Goal: Entertainment & Leisure: Consume media (video, audio)

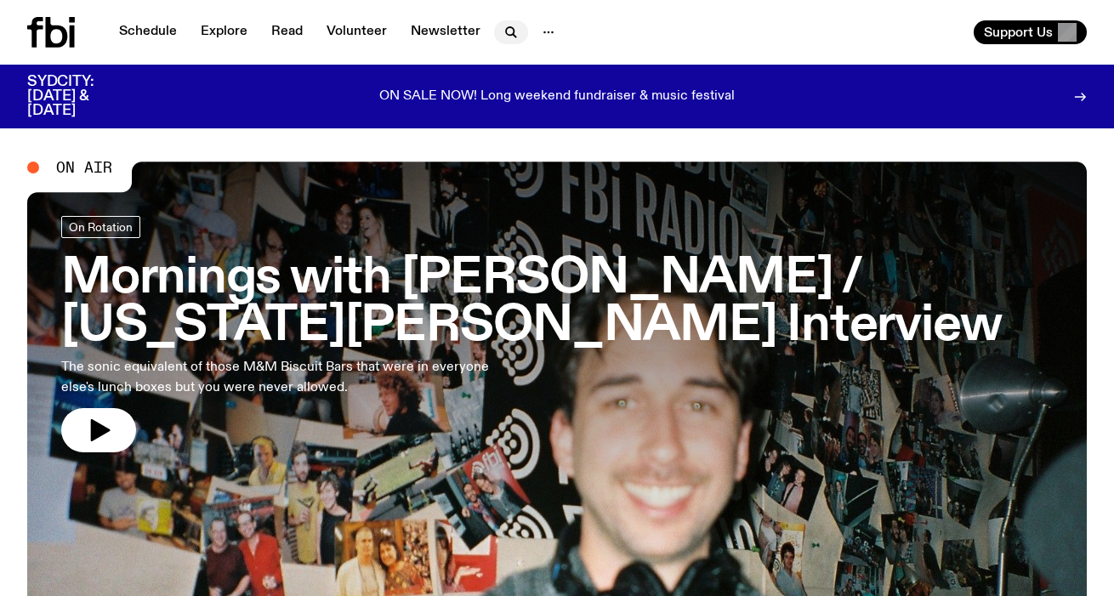
click at [506, 28] on icon "button" at bounding box center [510, 31] width 8 height 8
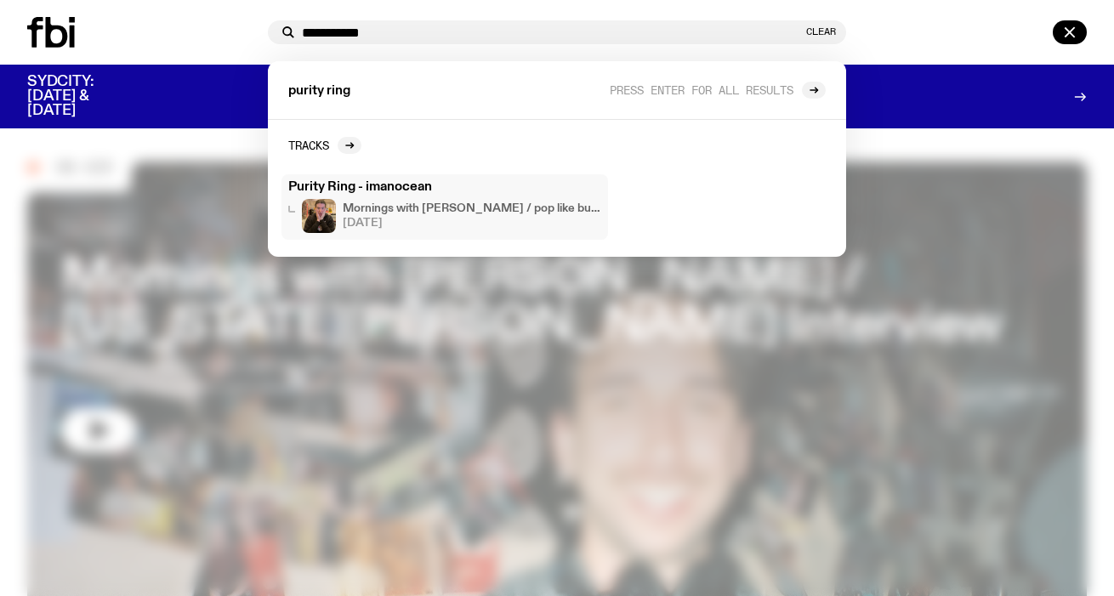
type input "**********"
click at [320, 185] on h3 "Purity Ring - imanocean" at bounding box center [444, 187] width 313 height 13
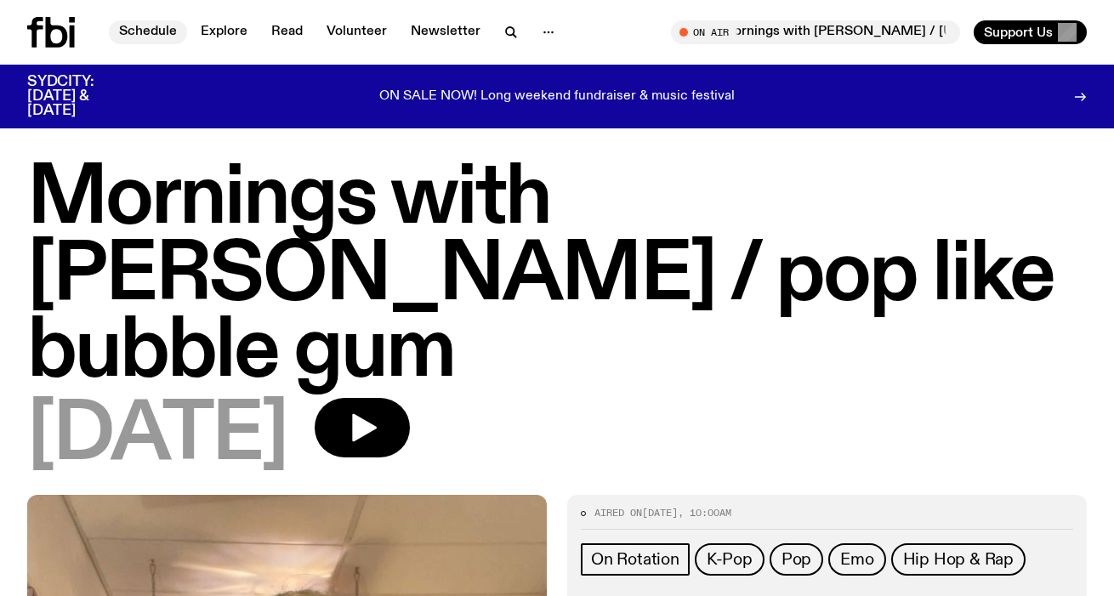
click at [131, 35] on link "Schedule" at bounding box center [148, 32] width 78 height 24
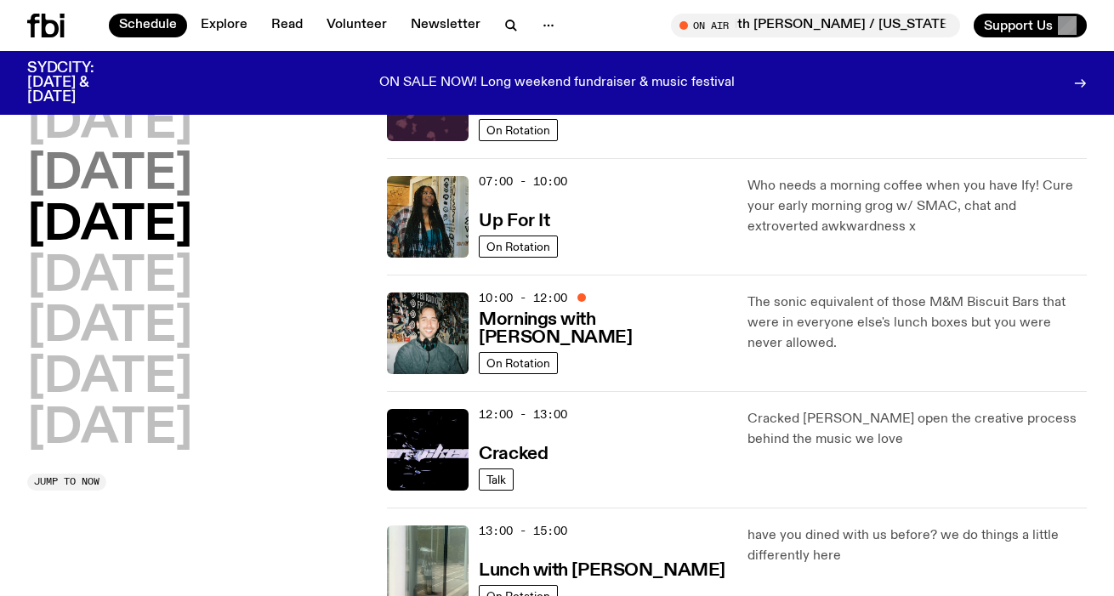
click at [192, 185] on h2 "[DATE]" at bounding box center [109, 175] width 165 height 48
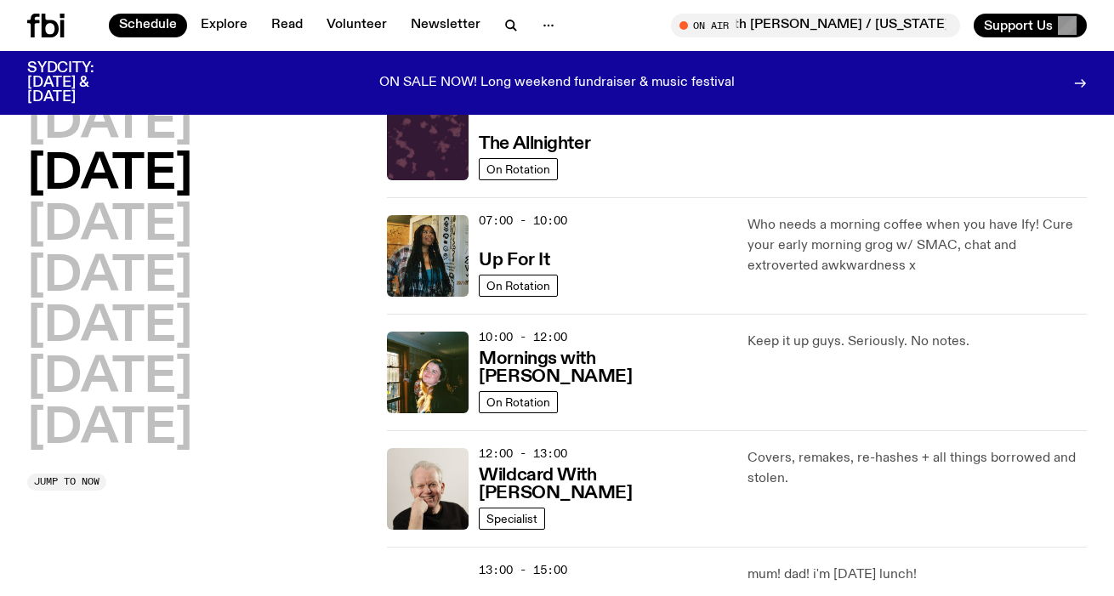
scroll to position [48, 0]
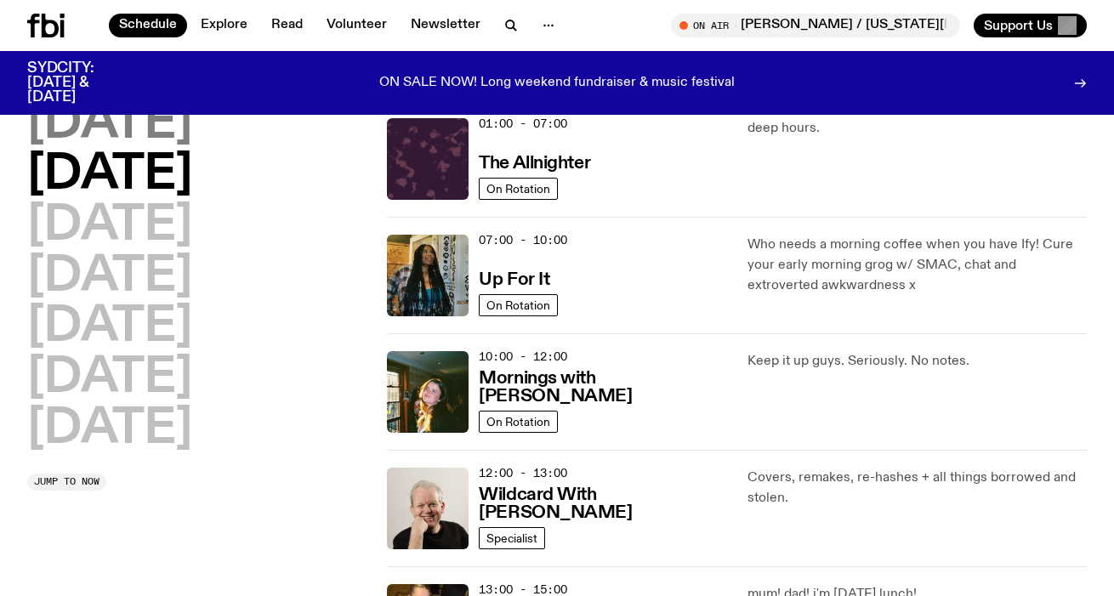
click at [165, 145] on h2 "[DATE]" at bounding box center [109, 124] width 165 height 48
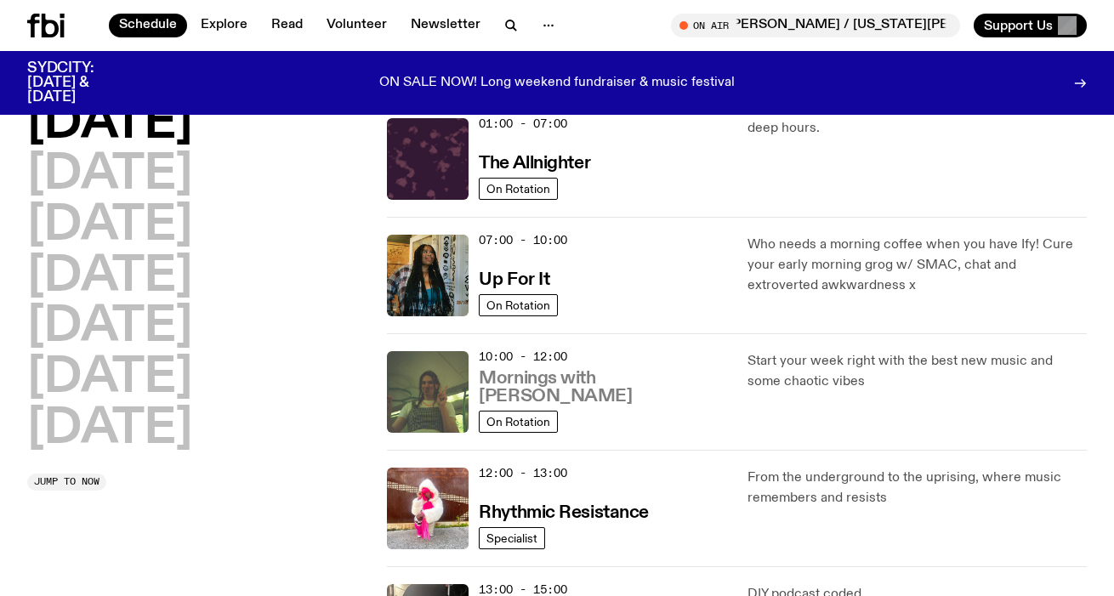
click at [588, 387] on h3 "Mornings with [PERSON_NAME]" at bounding box center [602, 388] width 247 height 36
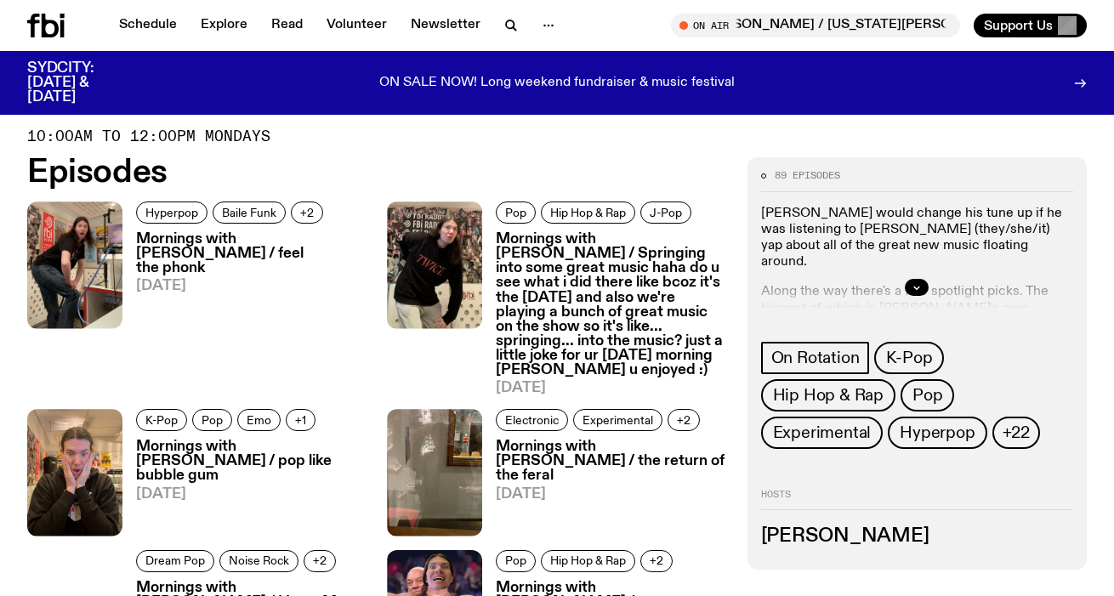
scroll to position [717, 0]
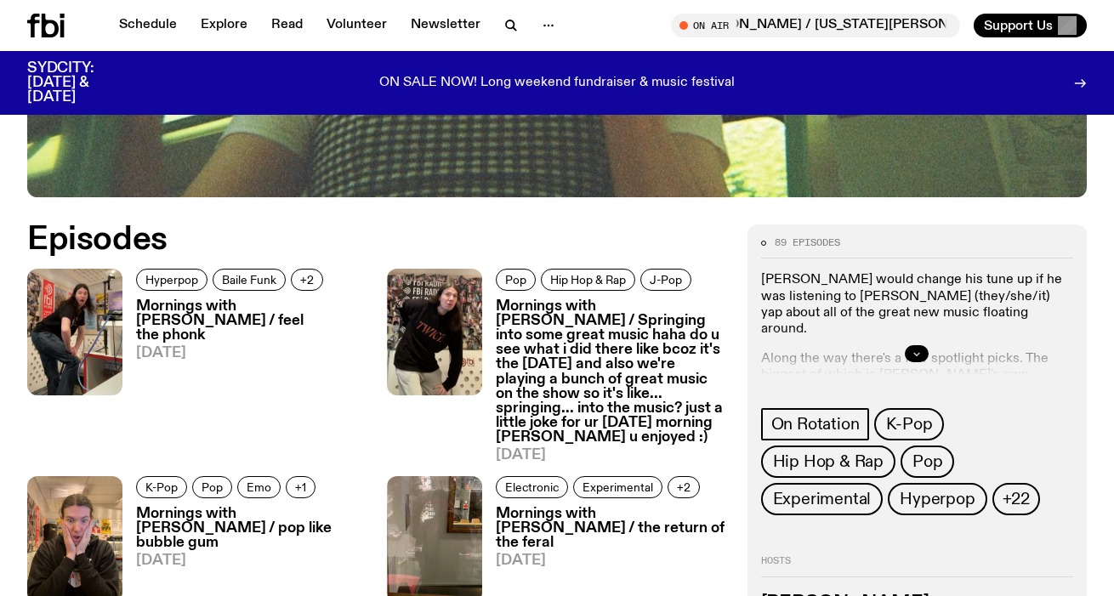
click at [923, 356] on button "button" at bounding box center [917, 353] width 24 height 17
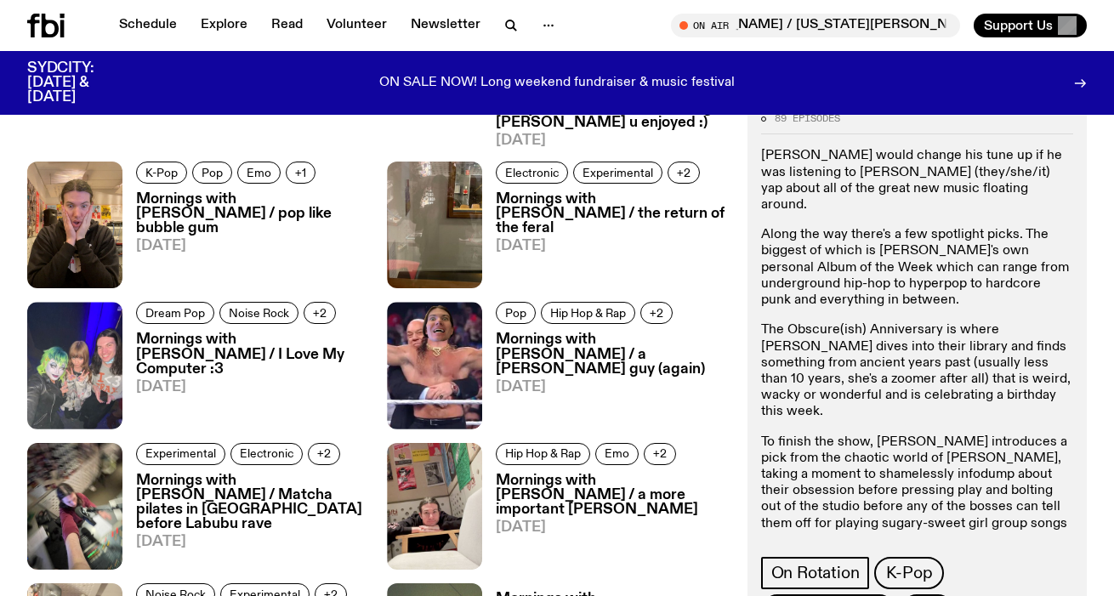
scroll to position [1088, 0]
